Goal: Find specific page/section: Find specific page/section

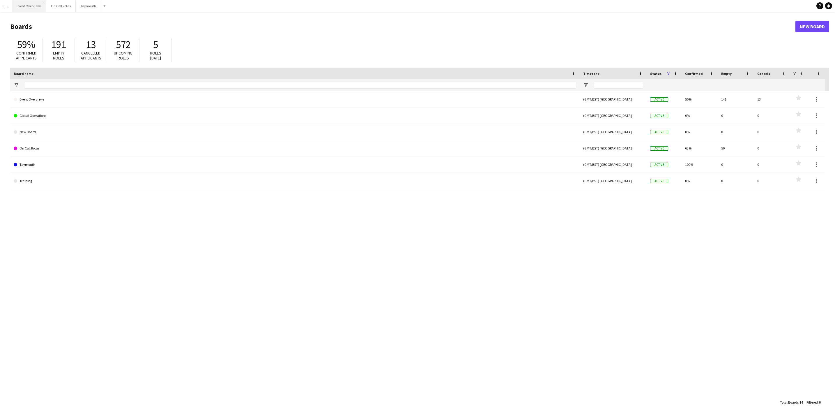
click at [23, 3] on button "Event Overviews Close" at bounding box center [29, 5] width 34 height 11
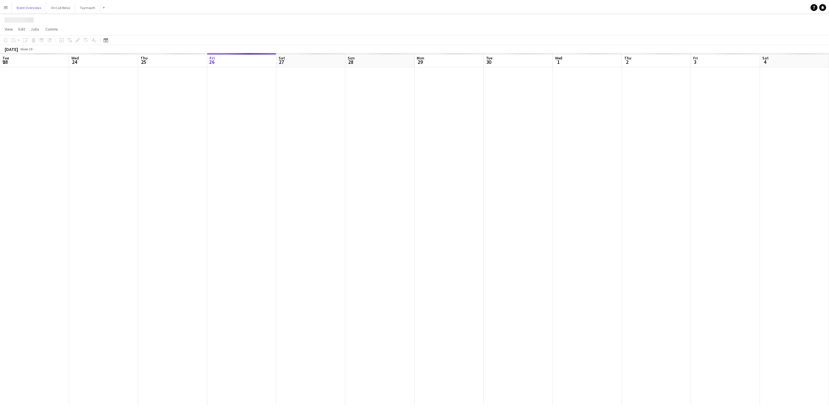
scroll to position [0, 139]
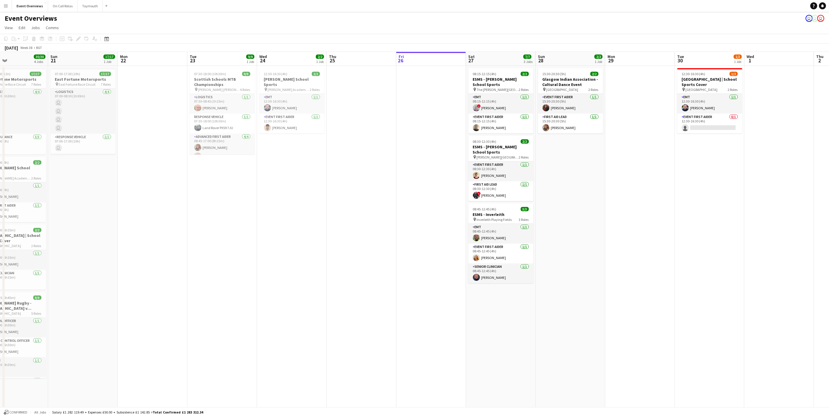
drag, startPoint x: 238, startPoint y: 278, endPoint x: 499, endPoint y: 290, distance: 261.2
click at [499, 290] on app-calendar-viewport "Fri 19 Sat 20 30/30 4 Jobs Sun 21 17/17 1 Job Mon 22 Tue 23 9/9 1 Job Wed 24 2/…" at bounding box center [414, 276] width 829 height 448
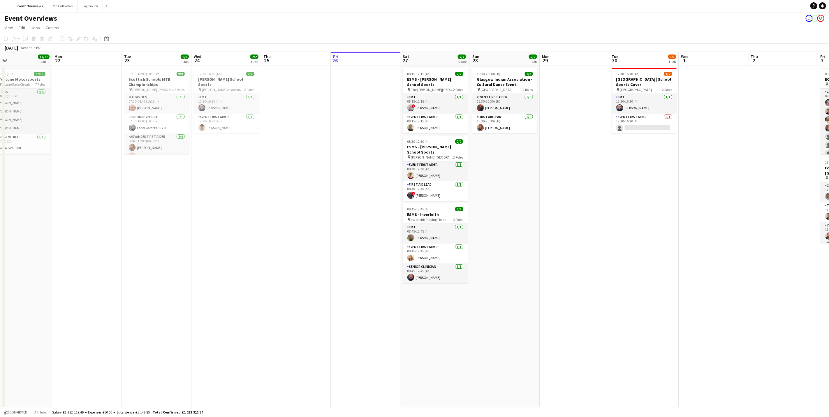
scroll to position [0, 221]
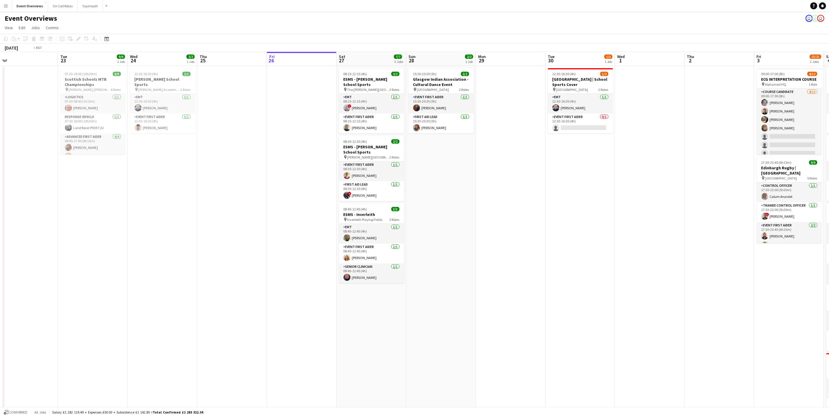
drag, startPoint x: 537, startPoint y: 179, endPoint x: 488, endPoint y: 187, distance: 49.8
click at [488, 187] on app-calendar-viewport "Fri 19 9/9 2 Jobs Sat 20 30/30 4 Jobs Sun 21 17/17 1 Job Mon 22 Tue 23 9/9 1 Jo…" at bounding box center [414, 276] width 829 height 448
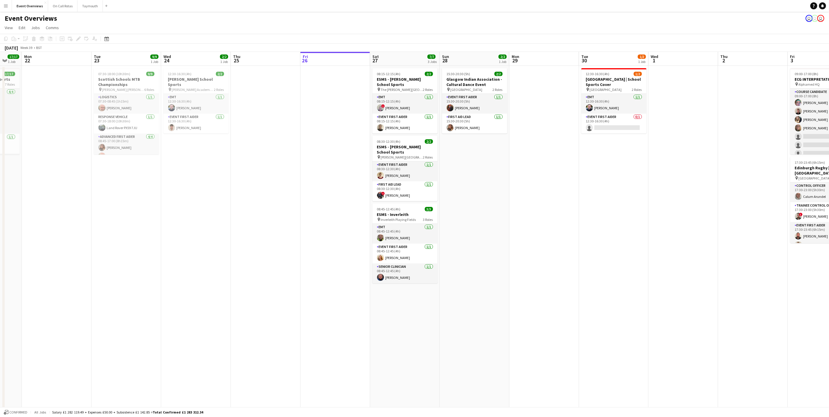
drag, startPoint x: 602, startPoint y: 220, endPoint x: 485, endPoint y: 236, distance: 118.4
click at [485, 236] on app-calendar-viewport "Fri 19 9/9 2 Jobs Sat 20 30/30 4 Jobs Sun 21 17/17 1 Job Mon 22 Tue 23 9/9 1 Jo…" at bounding box center [414, 276] width 829 height 448
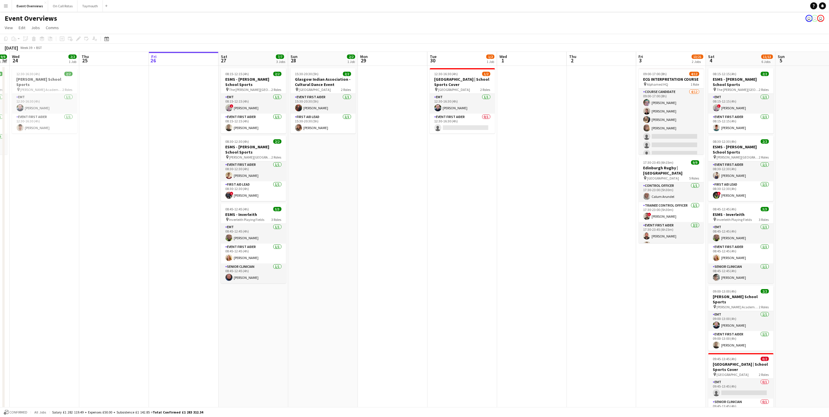
scroll to position [0, 196]
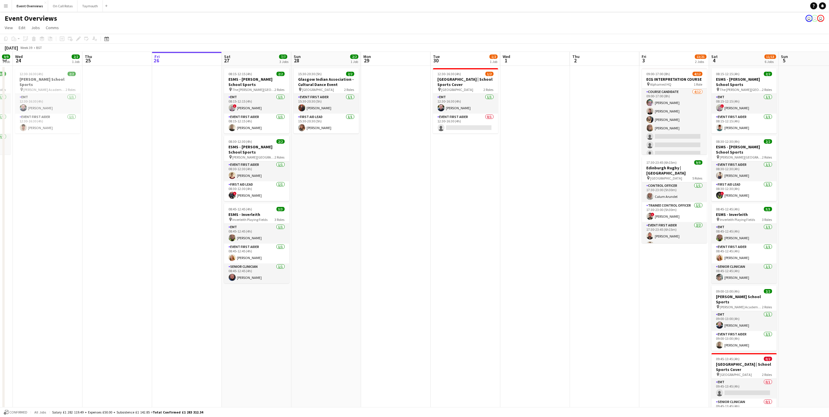
click at [592, 283] on app-calendar-viewport "Sun 21 17/17 1 Job Mon 22 Tue 23 9/9 1 Job Wed 24 2/2 1 Job Thu 25 Fri 26 Sat 2…" at bounding box center [414, 276] width 829 height 448
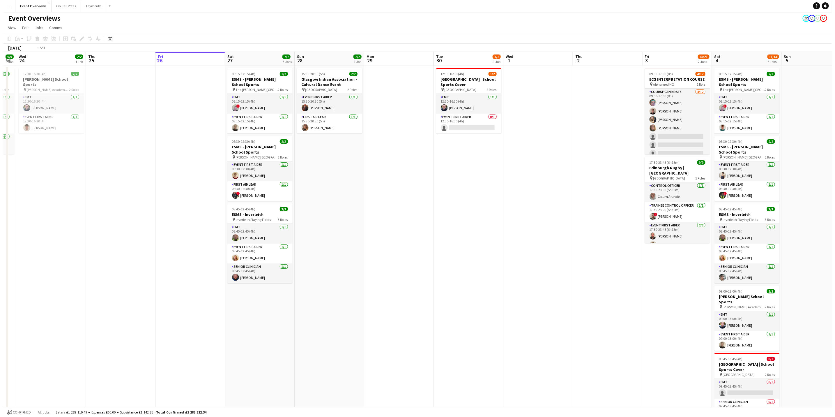
scroll to position [0, 189]
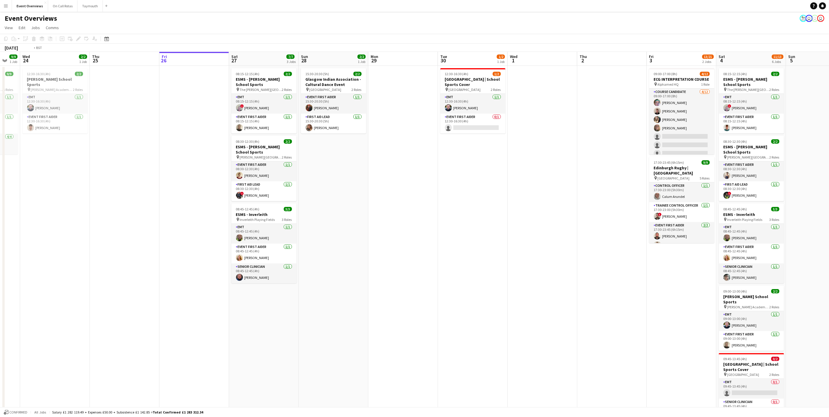
drag, startPoint x: 406, startPoint y: 206, endPoint x: 539, endPoint y: 198, distance: 133.4
click at [539, 198] on app-calendar-viewport "Sun 21 17/17 1 Job Mon 22 Tue 23 9/9 1 Job Wed 24 2/2 1 Job Thu 25 Fri 26 Sat 2…" at bounding box center [414, 276] width 829 height 448
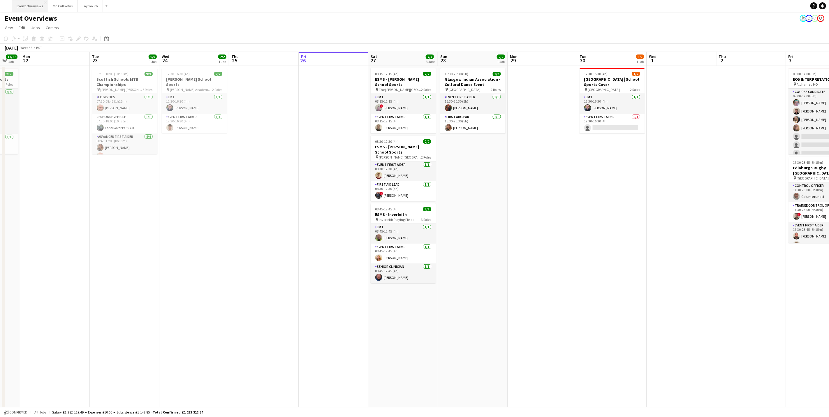
click at [27, 6] on button "Event Overviews Close" at bounding box center [30, 5] width 36 height 11
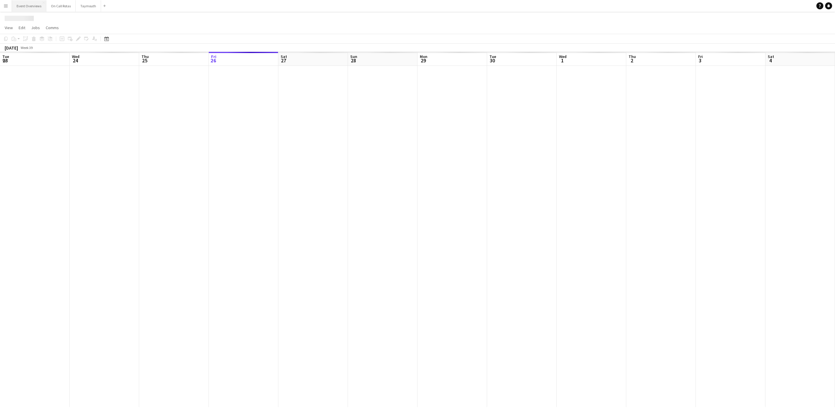
scroll to position [0, 139]
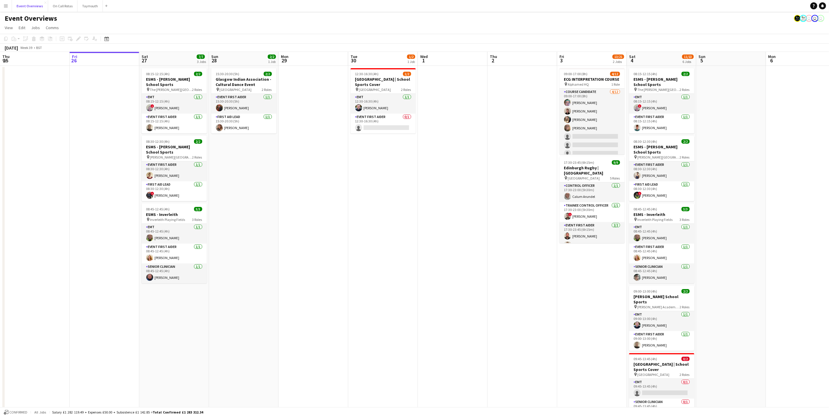
click at [12, 0] on button "Event Overviews Close" at bounding box center [30, 5] width 36 height 11
